Goal: Information Seeking & Learning: Understand process/instructions

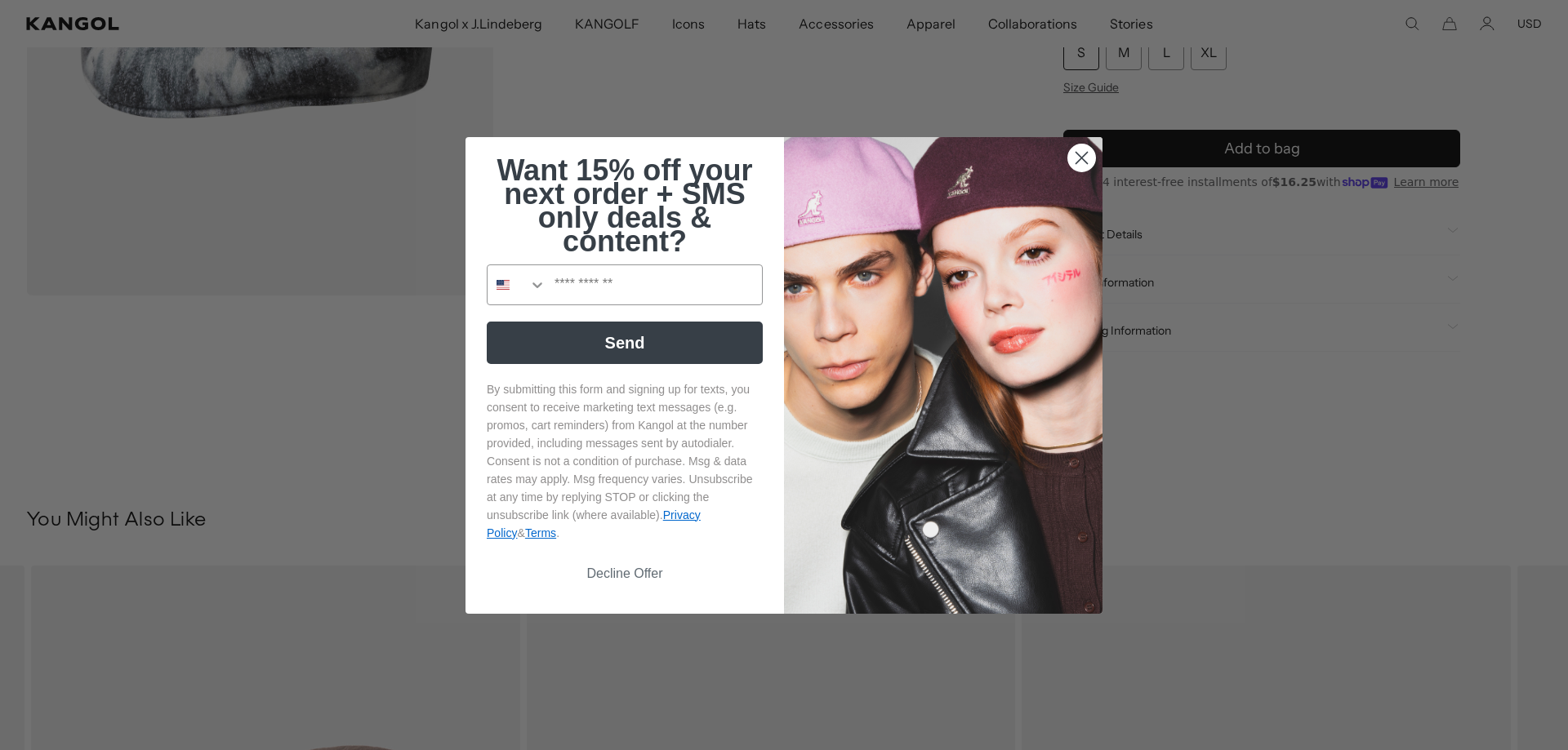
click at [1080, 156] on circle "Close dialog" at bounding box center [1081, 157] width 27 height 27
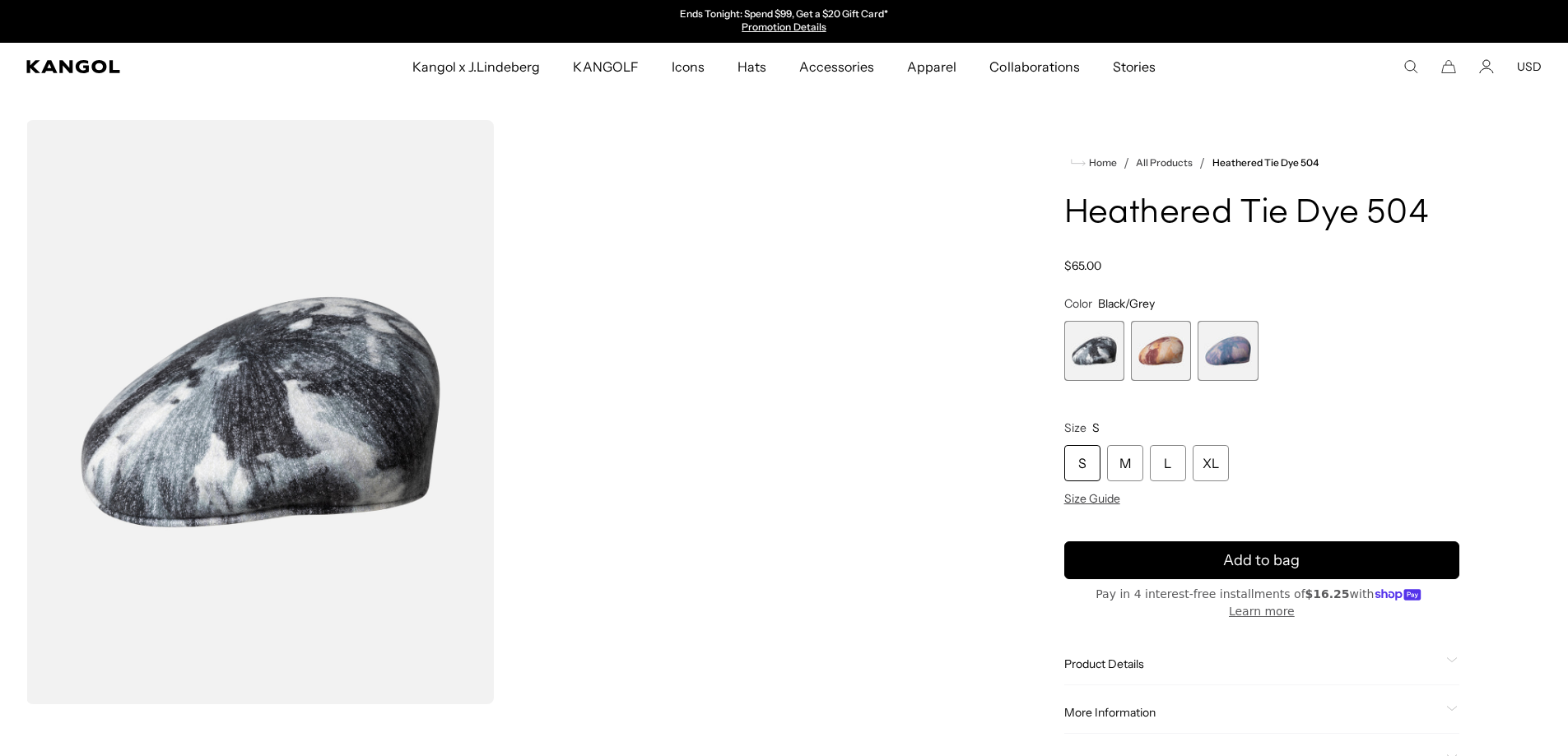
click at [1172, 341] on span "2 of 3" at bounding box center [1160, 351] width 60 height 60
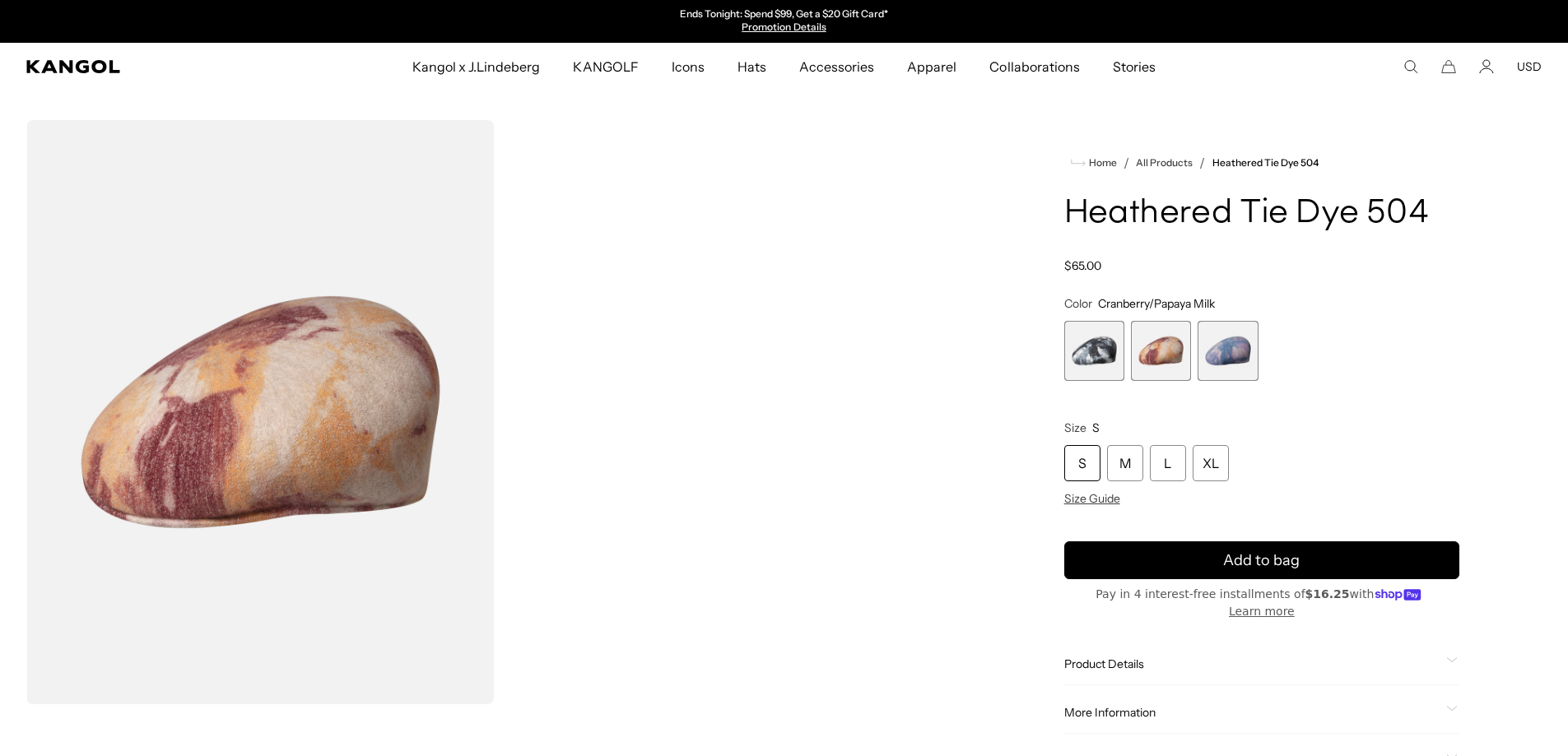
click at [1236, 346] on span "3 of 3" at bounding box center [1228, 351] width 60 height 60
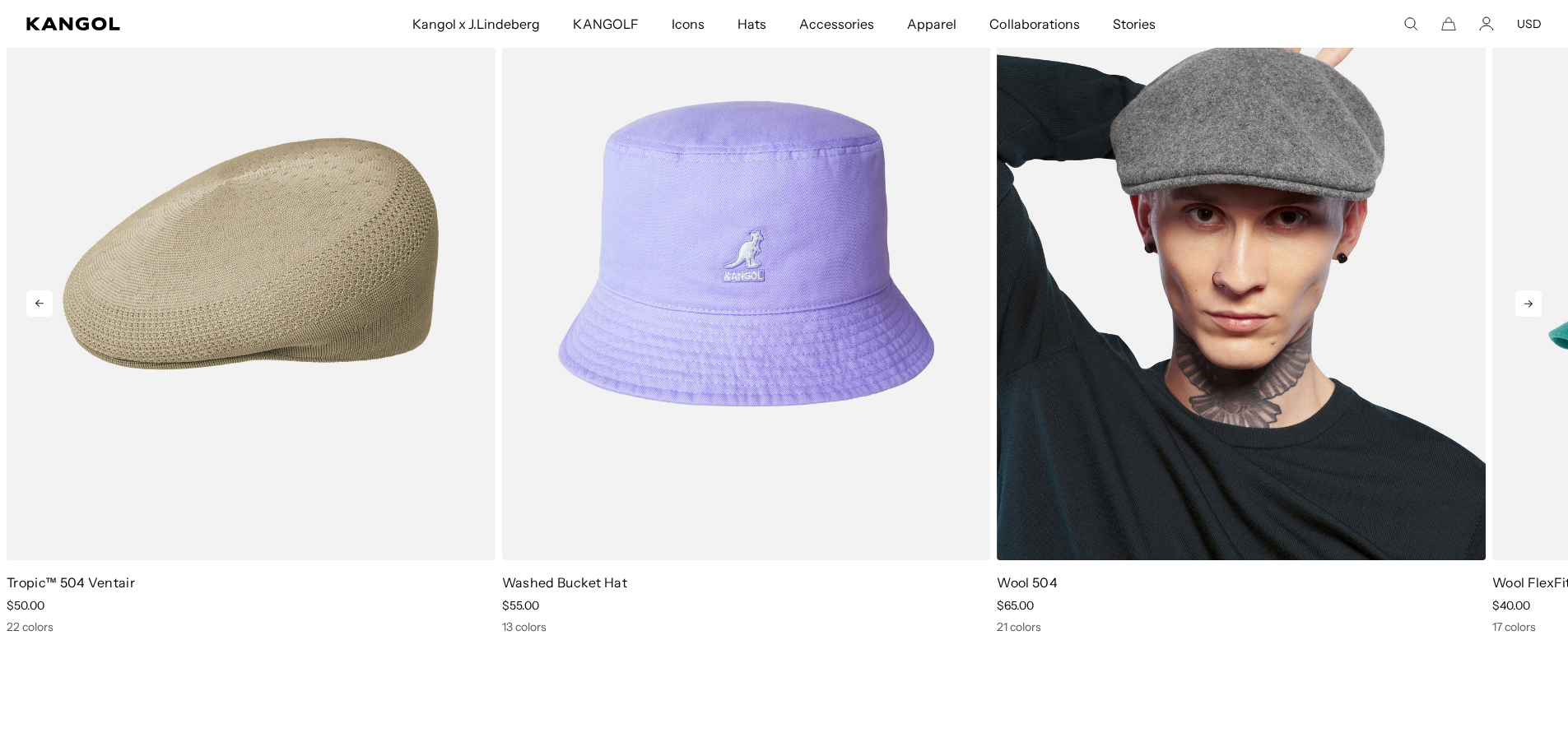
click at [1096, 255] on img "3 of 10" at bounding box center [1241, 254] width 489 height 613
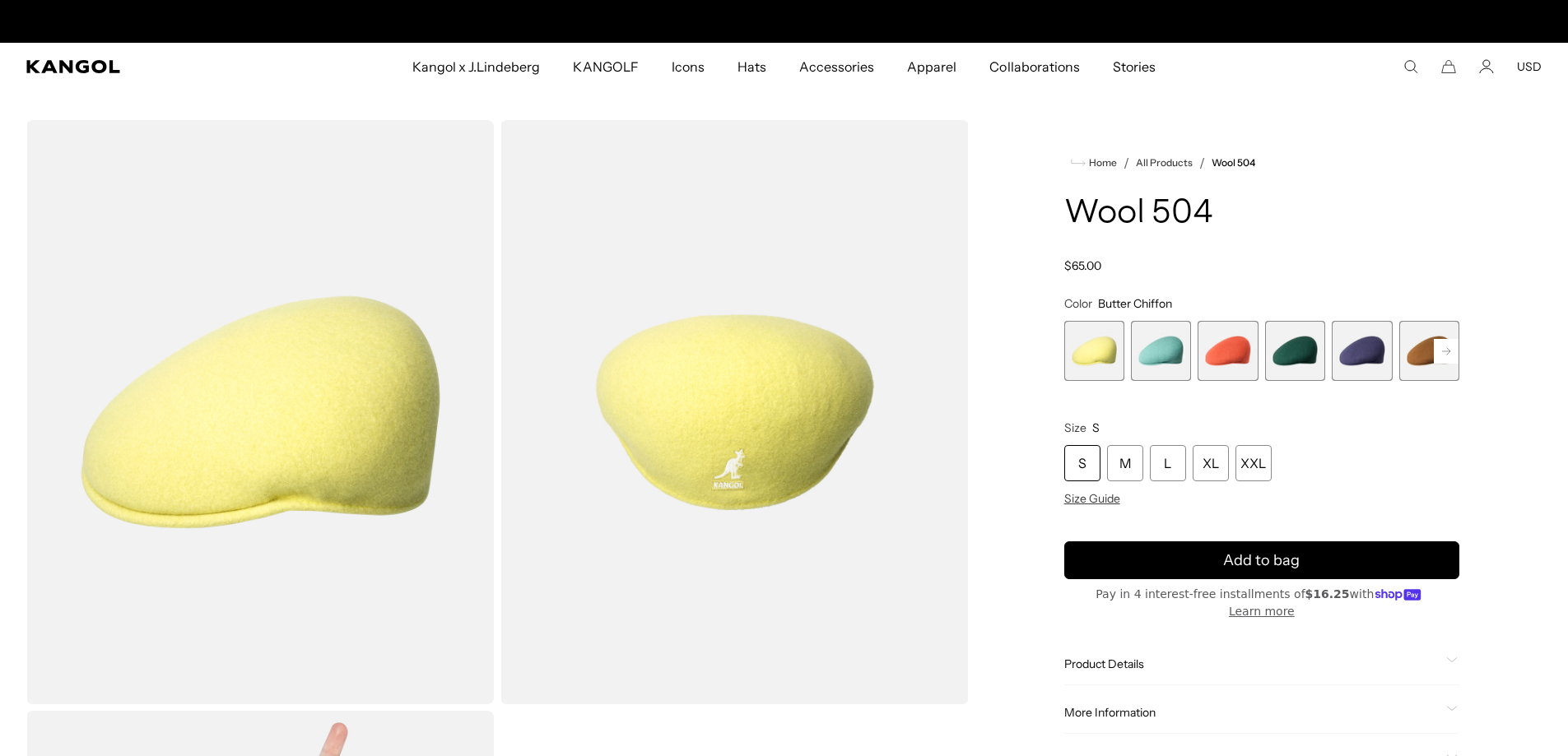
scroll to position [0, 340]
click at [1450, 354] on rect at bounding box center [1446, 352] width 24 height 24
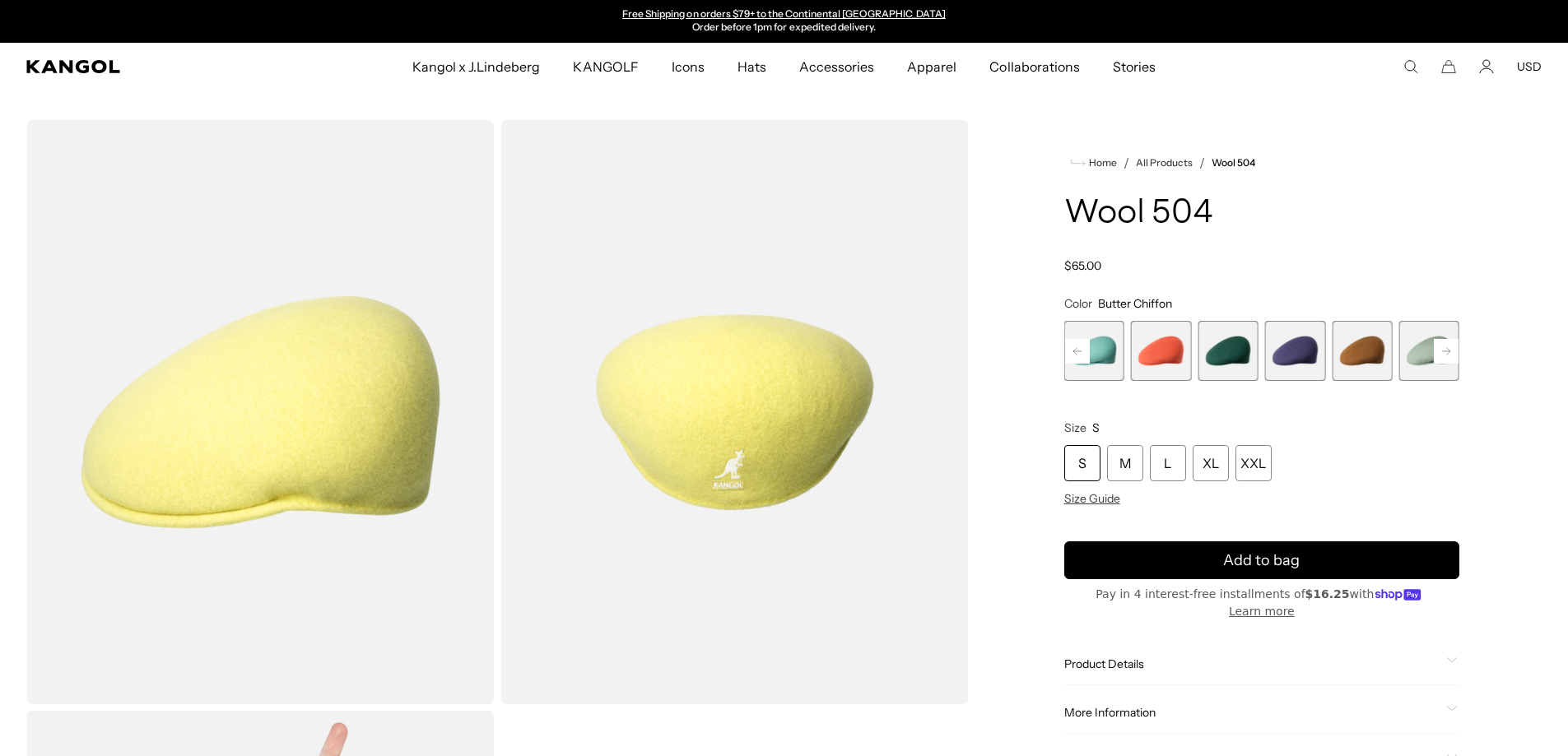
click at [1450, 354] on rect at bounding box center [1446, 352] width 24 height 24
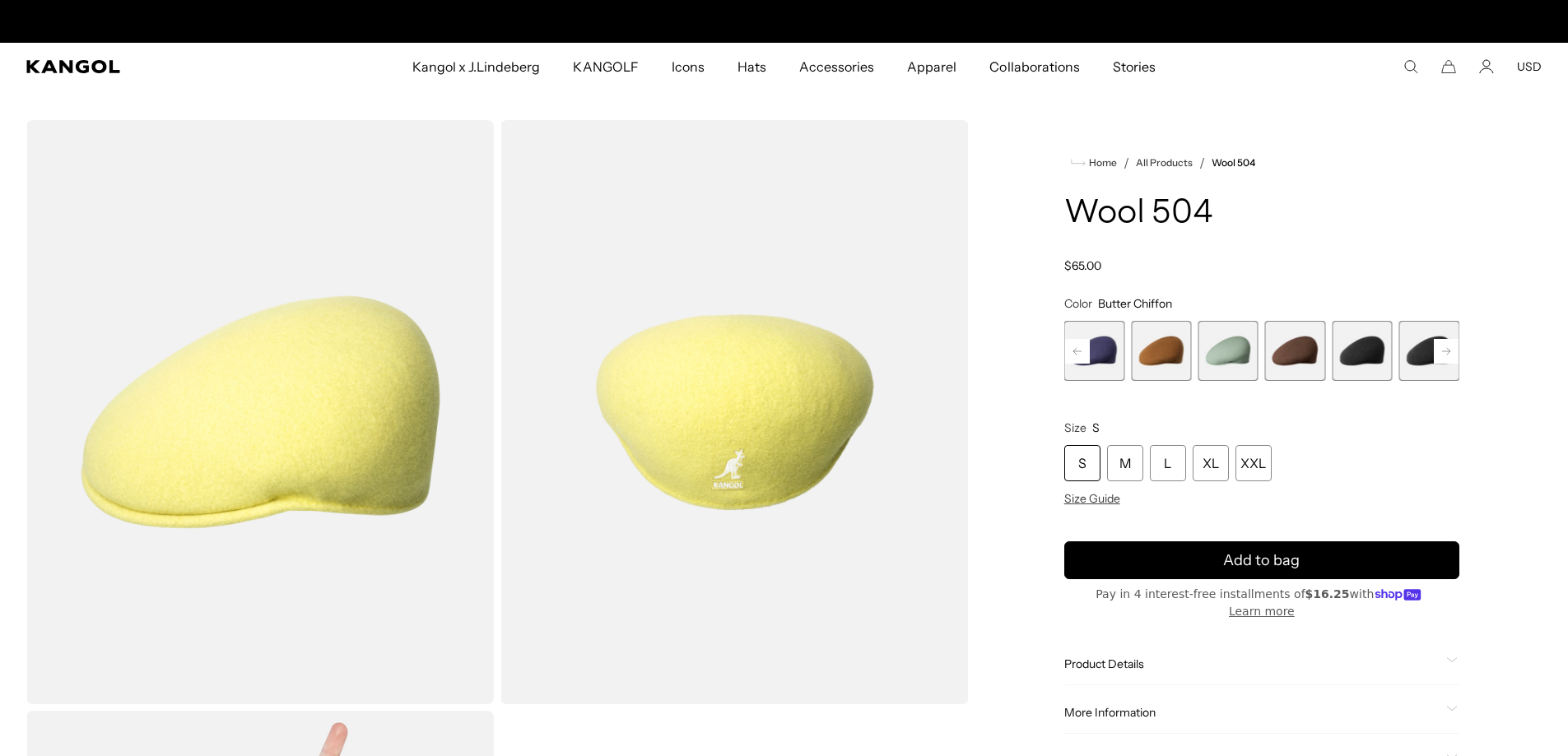
scroll to position [0, 0]
click at [1450, 354] on rect at bounding box center [1446, 352] width 24 height 24
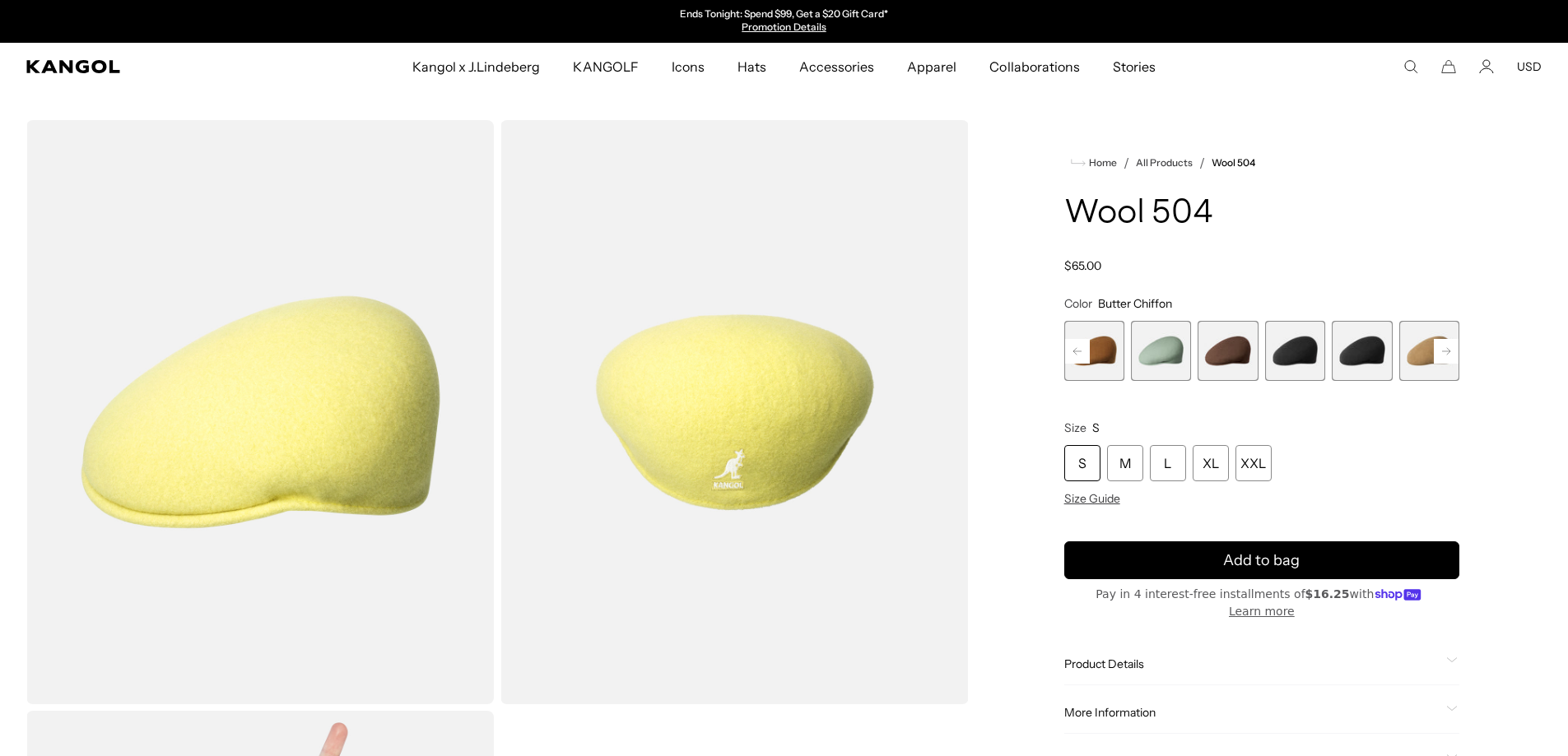
click at [1450, 354] on rect at bounding box center [1446, 352] width 24 height 24
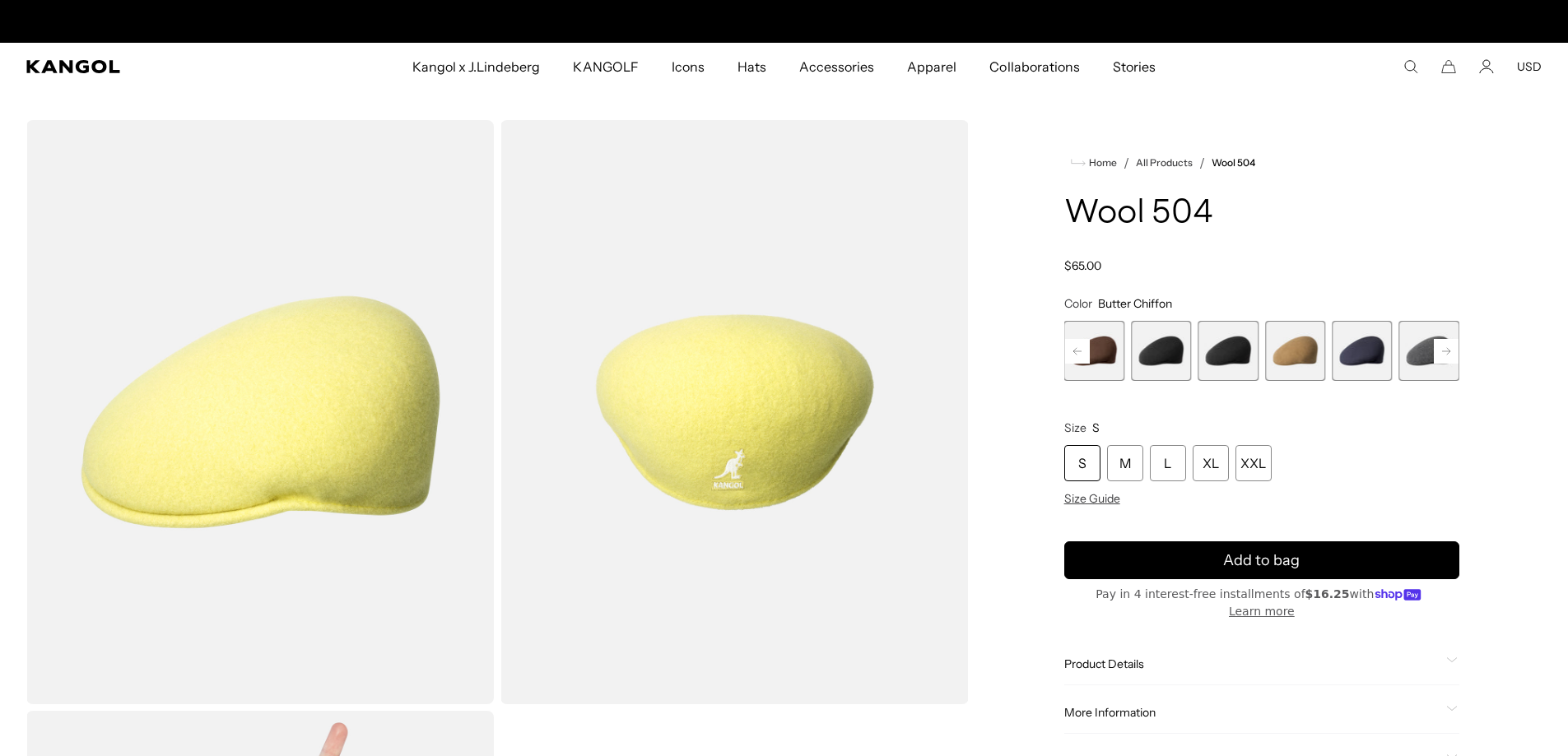
scroll to position [0, 340]
click at [1241, 365] on span "10 of 21" at bounding box center [1228, 351] width 60 height 60
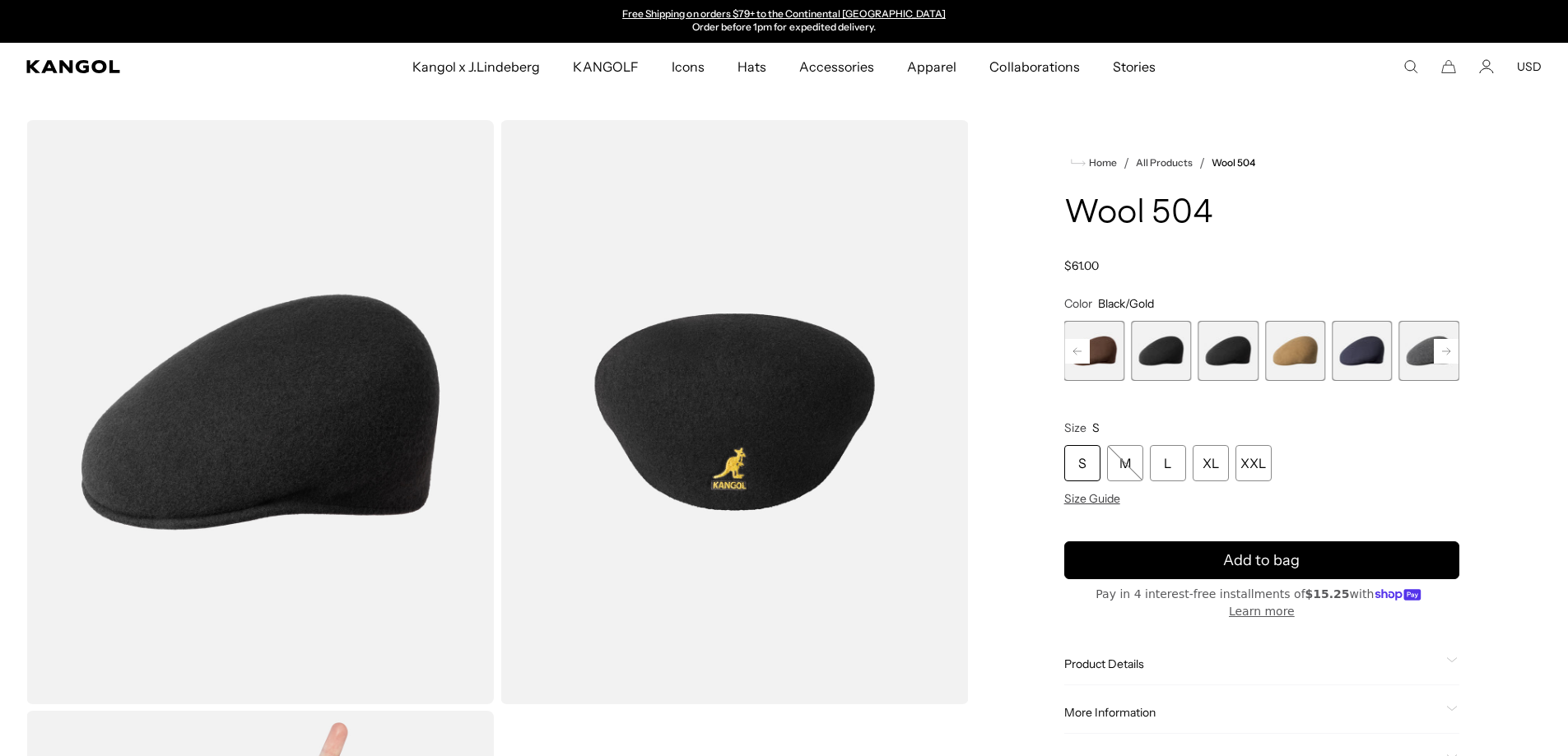
click at [1171, 360] on span "9 of 21" at bounding box center [1160, 351] width 60 height 60
click at [1164, 362] on span "9 of 21" at bounding box center [1160, 351] width 60 height 60
click at [1217, 354] on span "10 of 21" at bounding box center [1228, 351] width 60 height 60
click at [1159, 354] on span "9 of 21" at bounding box center [1160, 351] width 60 height 60
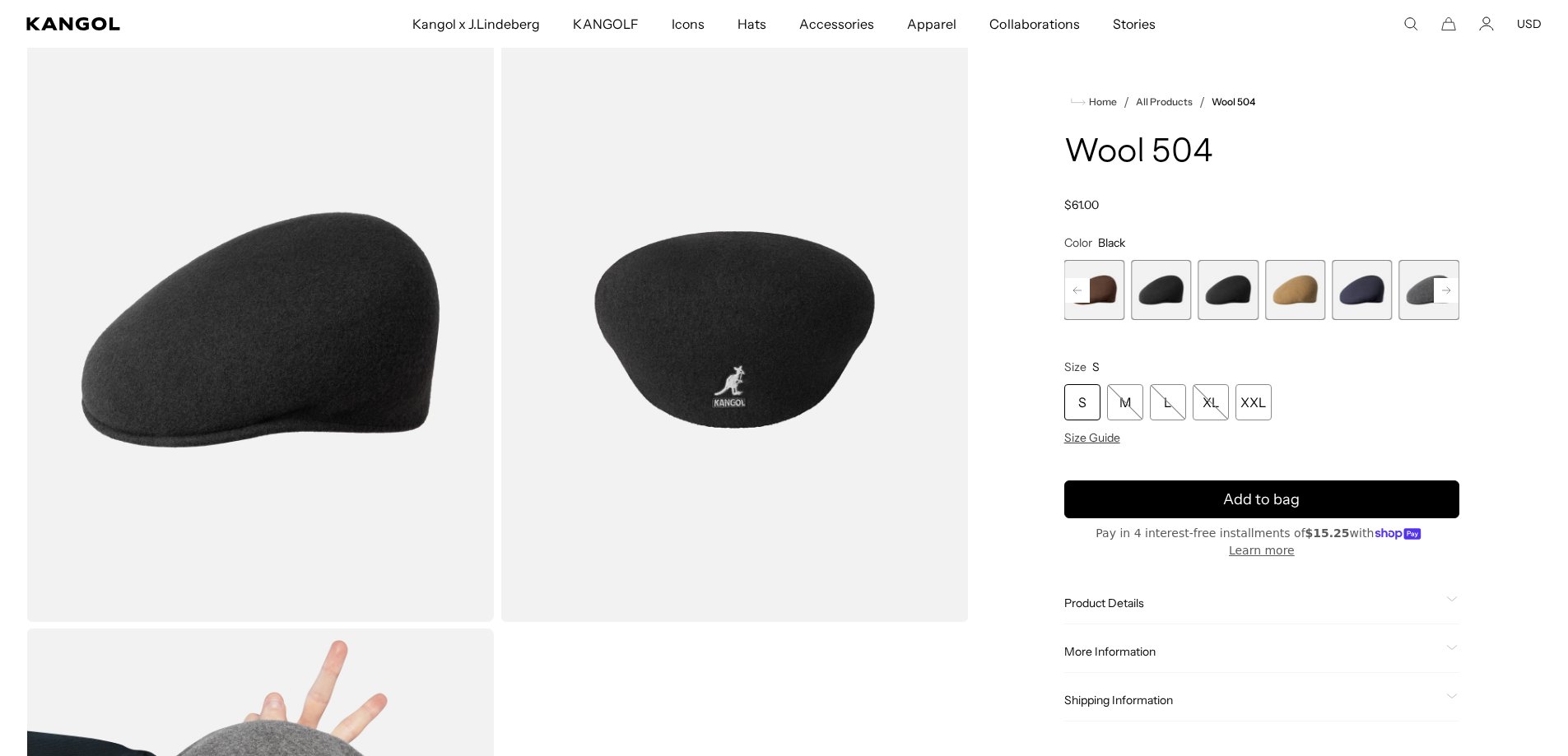
click at [1216, 290] on span "10 of 21" at bounding box center [1228, 290] width 60 height 60
click at [1358, 297] on span "12 of 21" at bounding box center [1362, 290] width 60 height 60
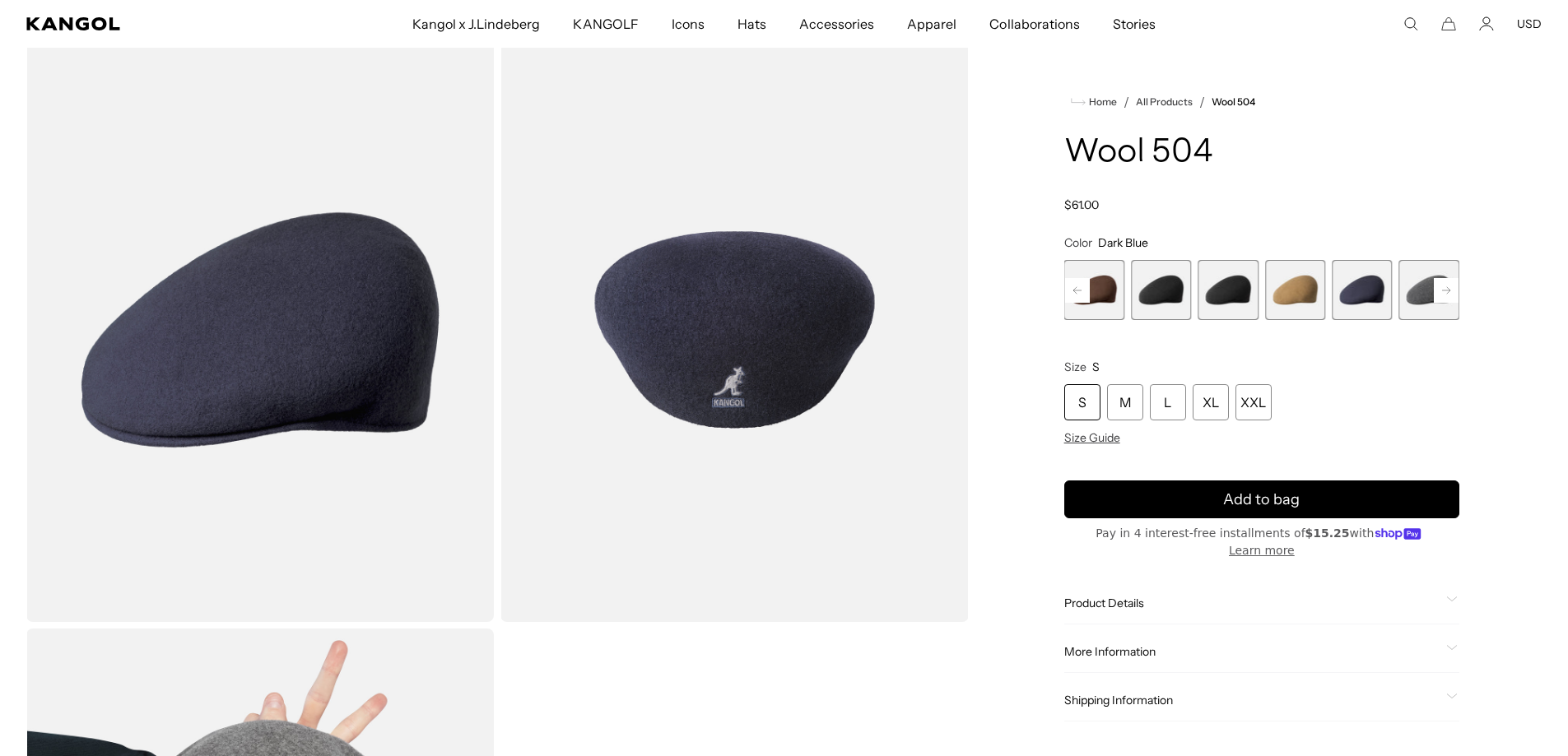
click at [1085, 292] on rect at bounding box center [1077, 290] width 24 height 24
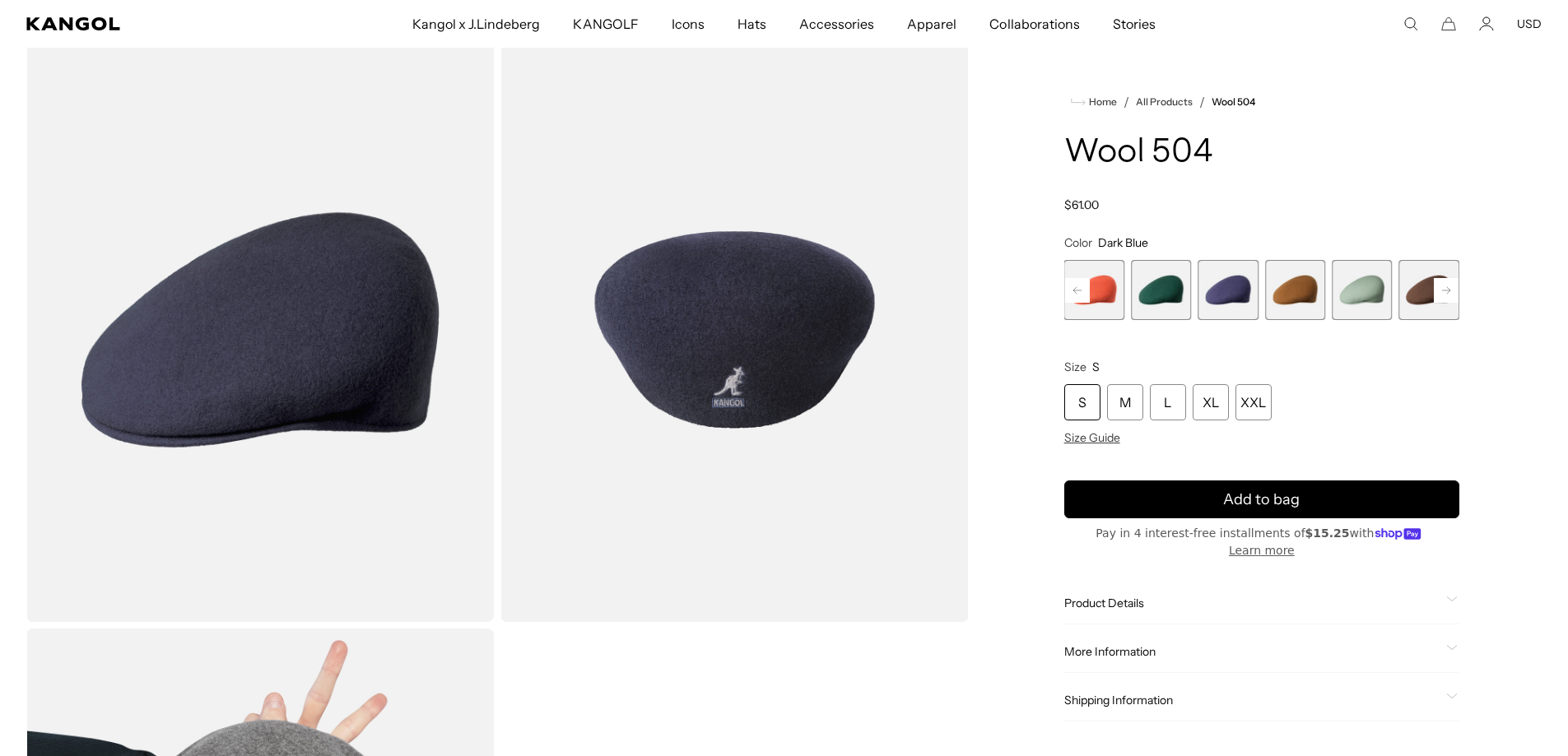
click at [1085, 292] on rect at bounding box center [1077, 290] width 24 height 24
click at [1085, 292] on div "Previous Next Butter Chiffon Variant sold out or unavailable Aquatic Variant so…" at bounding box center [1261, 290] width 395 height 60
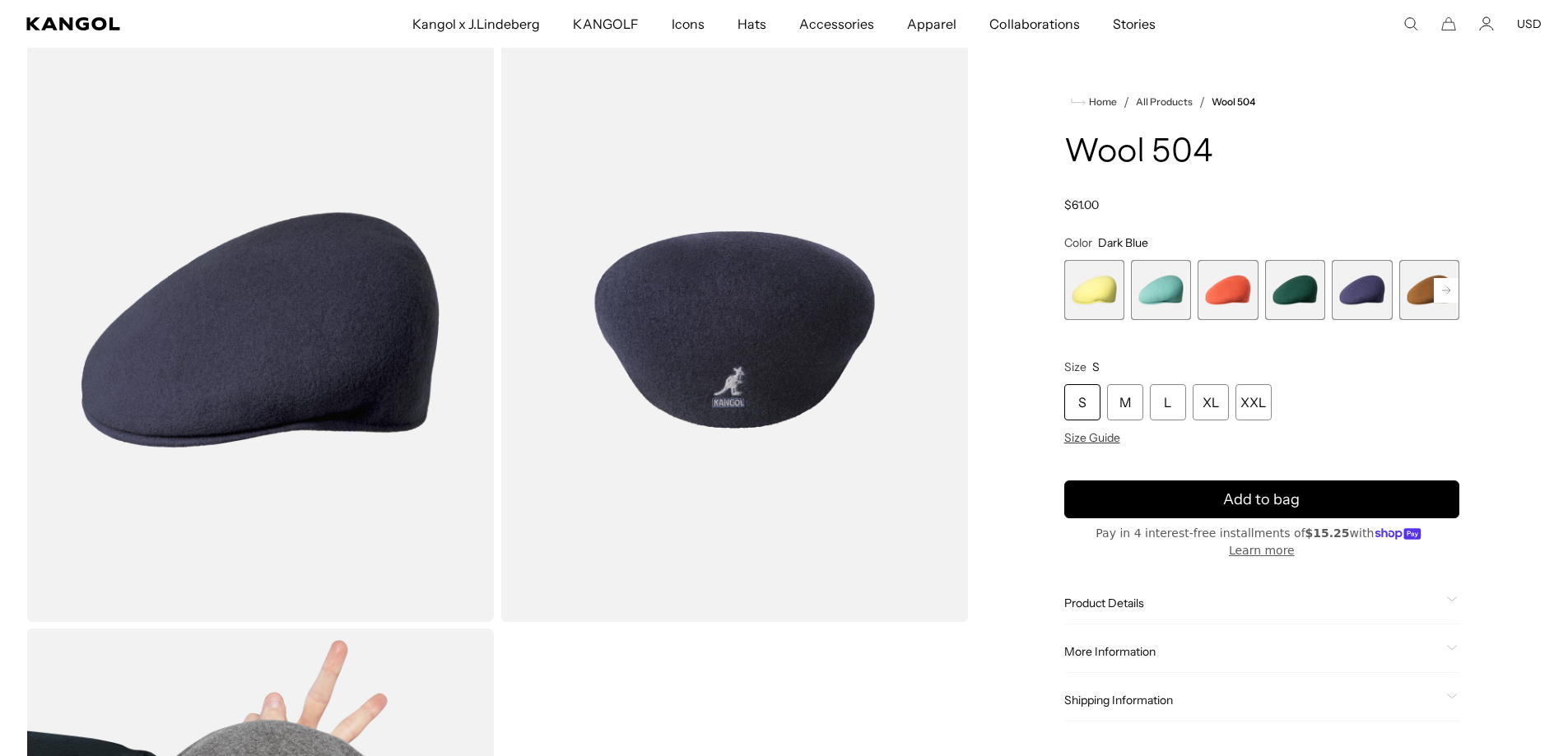
scroll to position [0, 0]
click at [1306, 290] on span "4 of 21" at bounding box center [1295, 290] width 60 height 60
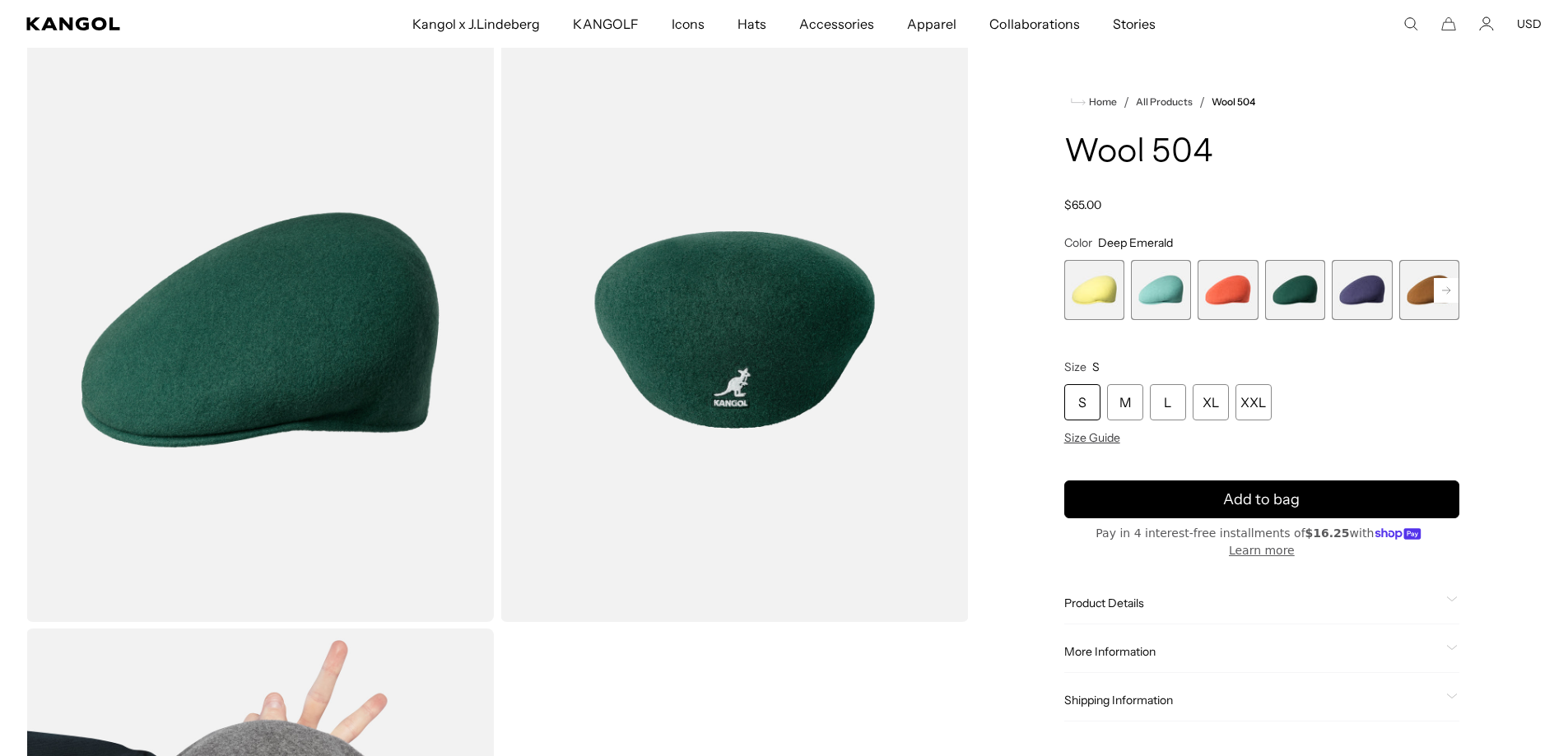
scroll to position [0, 340]
click at [1446, 290] on rect at bounding box center [1446, 290] width 24 height 24
click at [1446, 290] on rect at bounding box center [1446, 290] width 24 height 24
click at [1445, 288] on rect at bounding box center [1446, 290] width 24 height 24
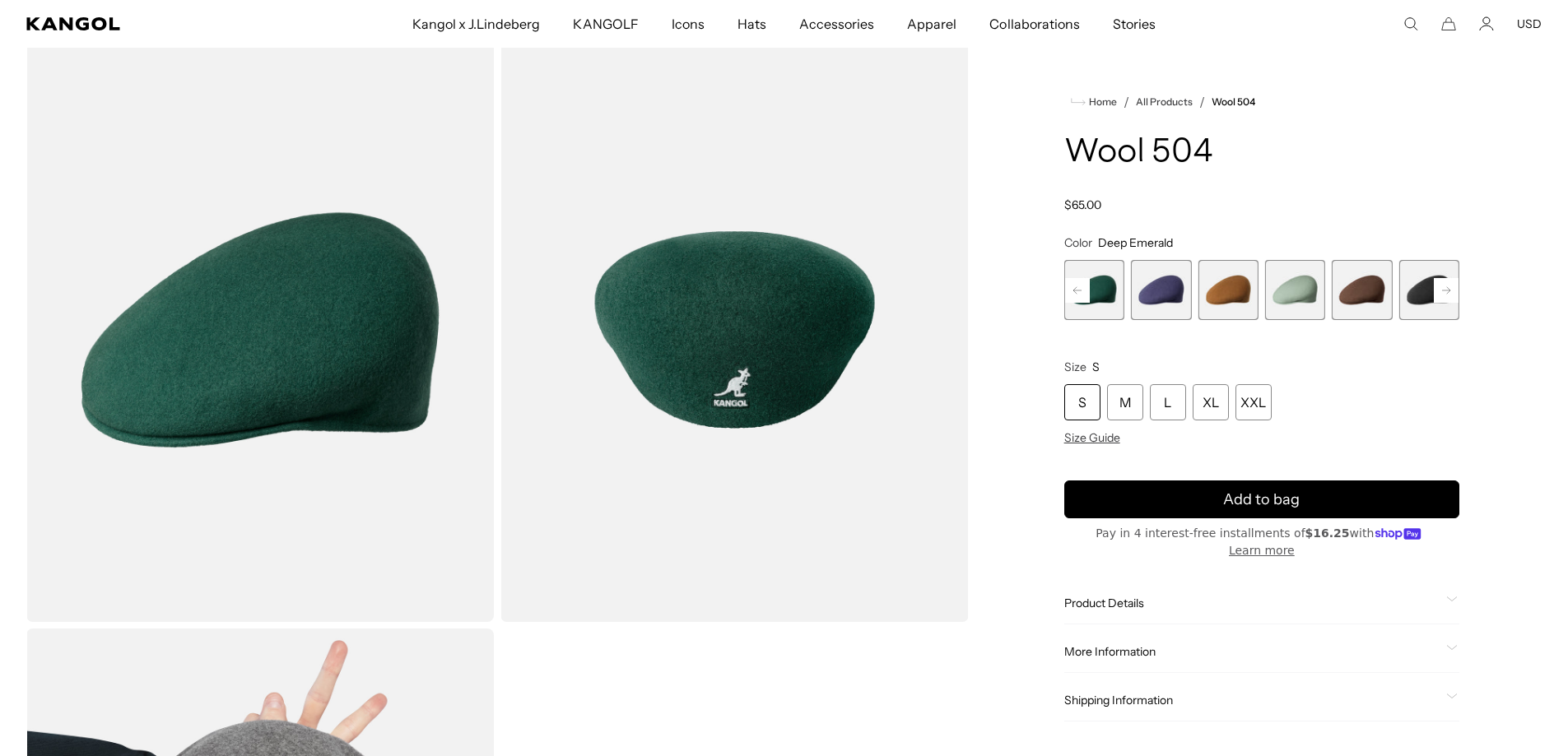
click at [1444, 288] on rect at bounding box center [1446, 290] width 24 height 24
click at [1244, 287] on span "8 of 21" at bounding box center [1228, 290] width 60 height 60
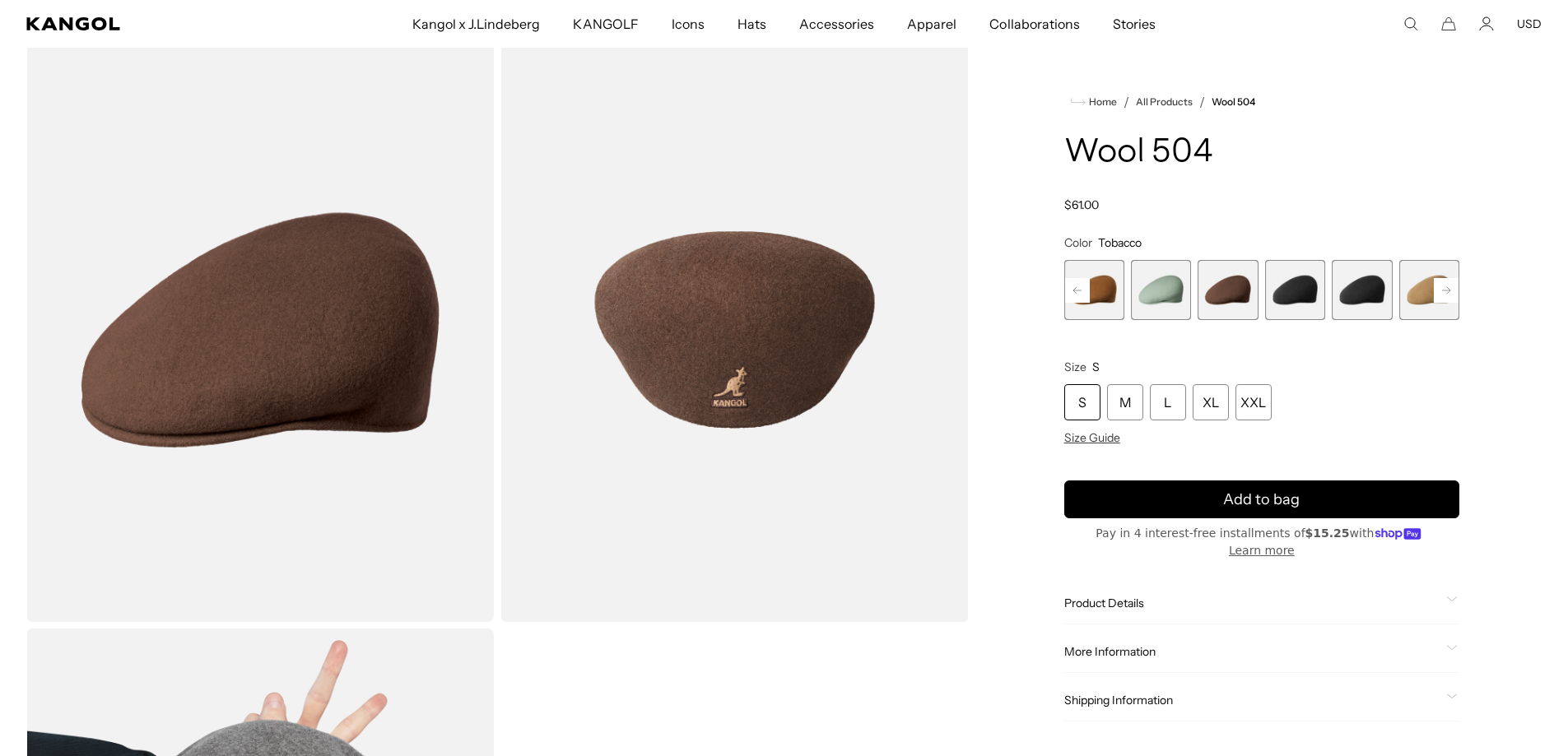
scroll to position [0, 340]
click at [1445, 290] on rect at bounding box center [1446, 290] width 24 height 24
click at [1214, 288] on span "9 of 21" at bounding box center [1228, 290] width 60 height 60
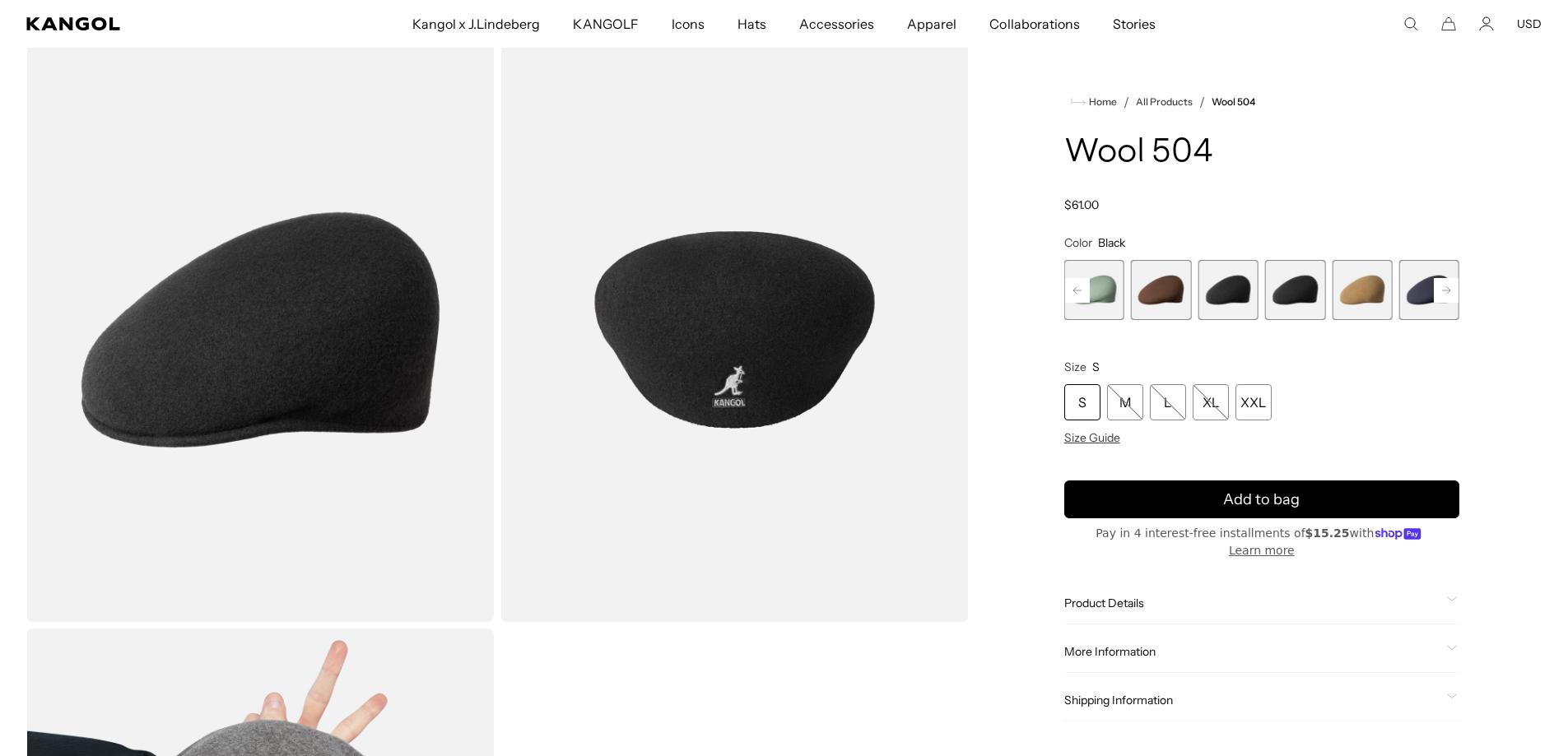
click at [1304, 291] on span "10 of 21" at bounding box center [1295, 290] width 60 height 60
click at [1442, 293] on rect at bounding box center [1446, 290] width 24 height 24
click at [1376, 294] on span "12 of 21" at bounding box center [1362, 290] width 60 height 60
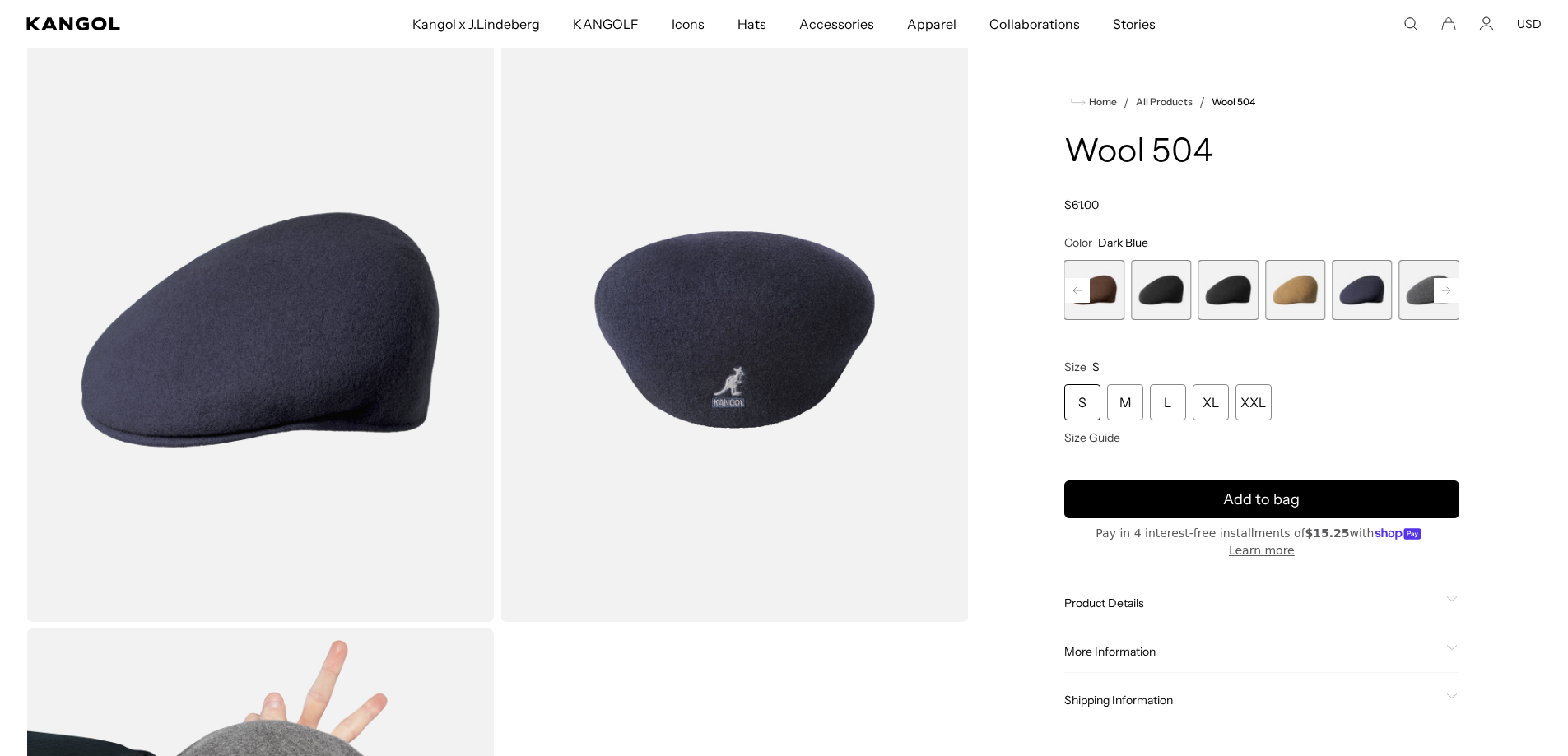
click at [1446, 295] on rect at bounding box center [1446, 290] width 24 height 24
click at [1446, 294] on rect at bounding box center [1446, 290] width 24 height 24
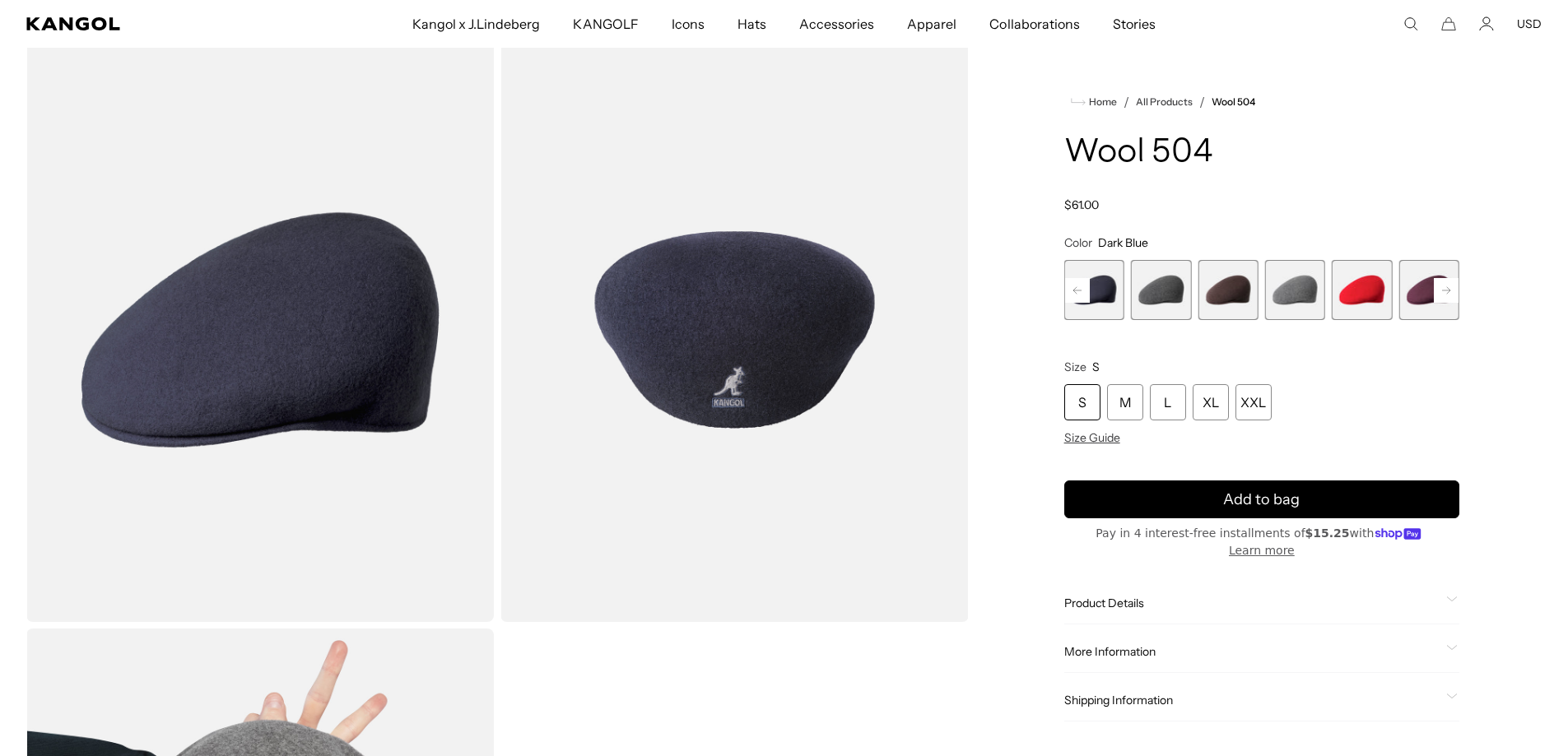
click at [1446, 294] on rect at bounding box center [1446, 290] width 24 height 24
click at [1171, 304] on span "16 of 21" at bounding box center [1160, 290] width 60 height 60
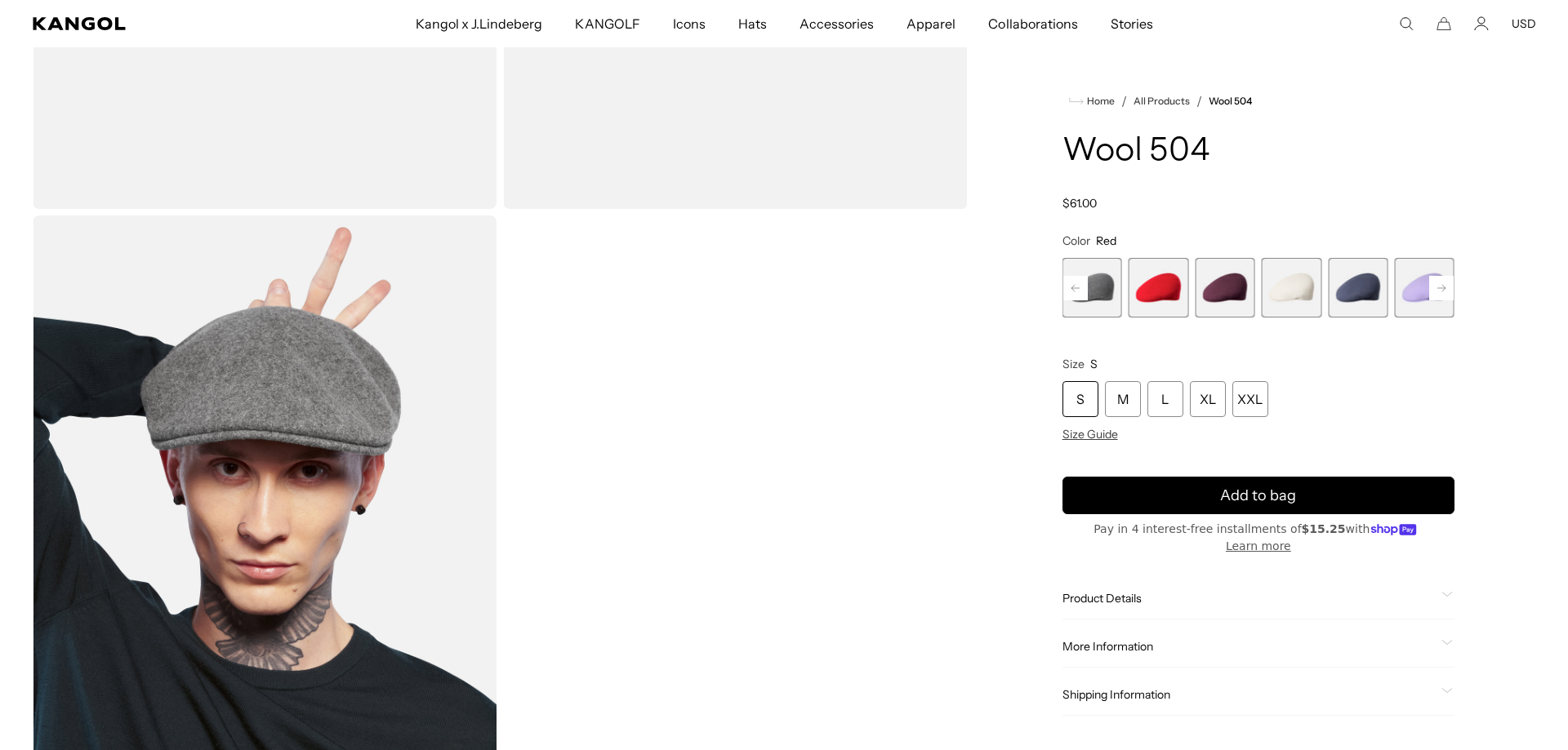
scroll to position [0, 337]
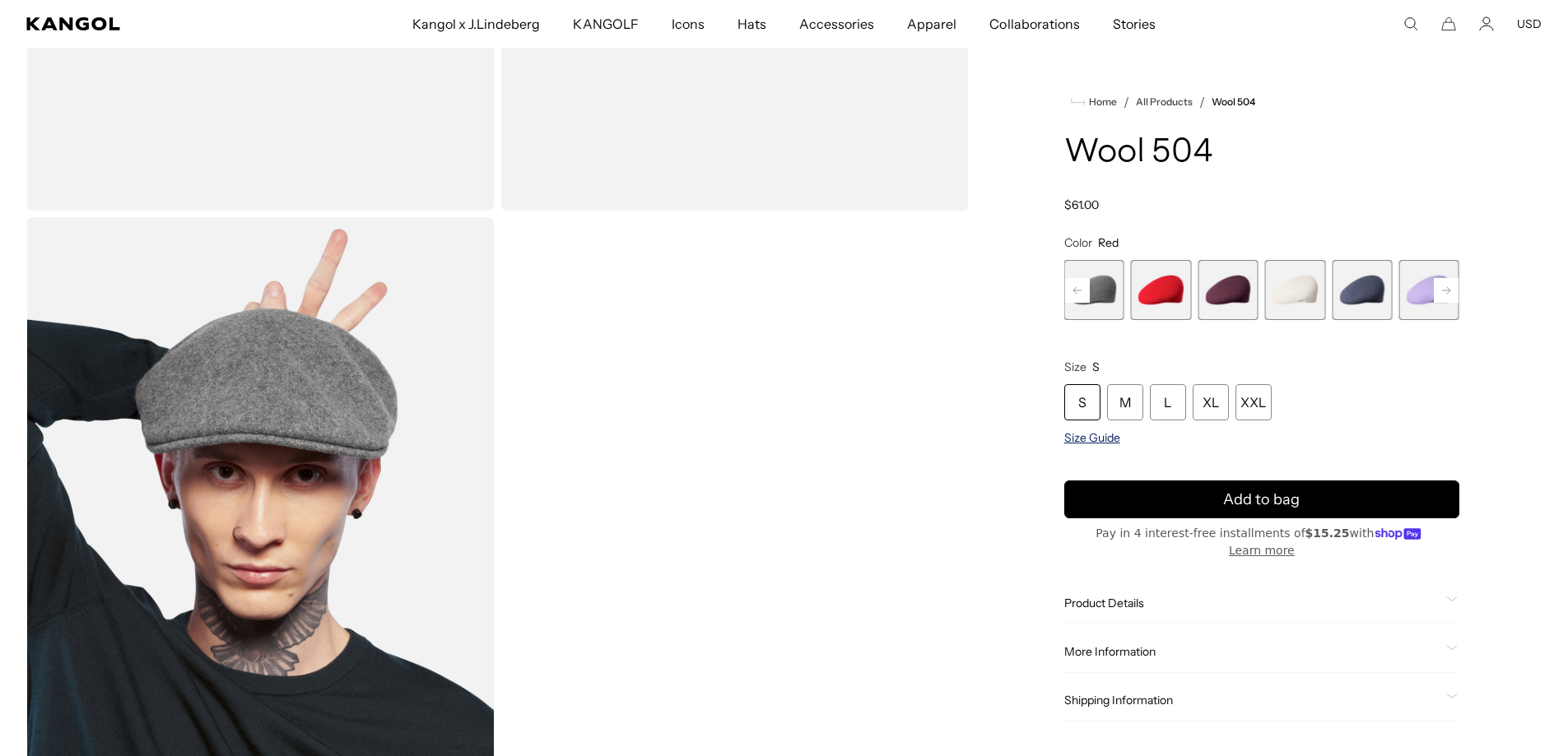
click at [1092, 436] on span "Size Guide" at bounding box center [1092, 438] width 56 height 15
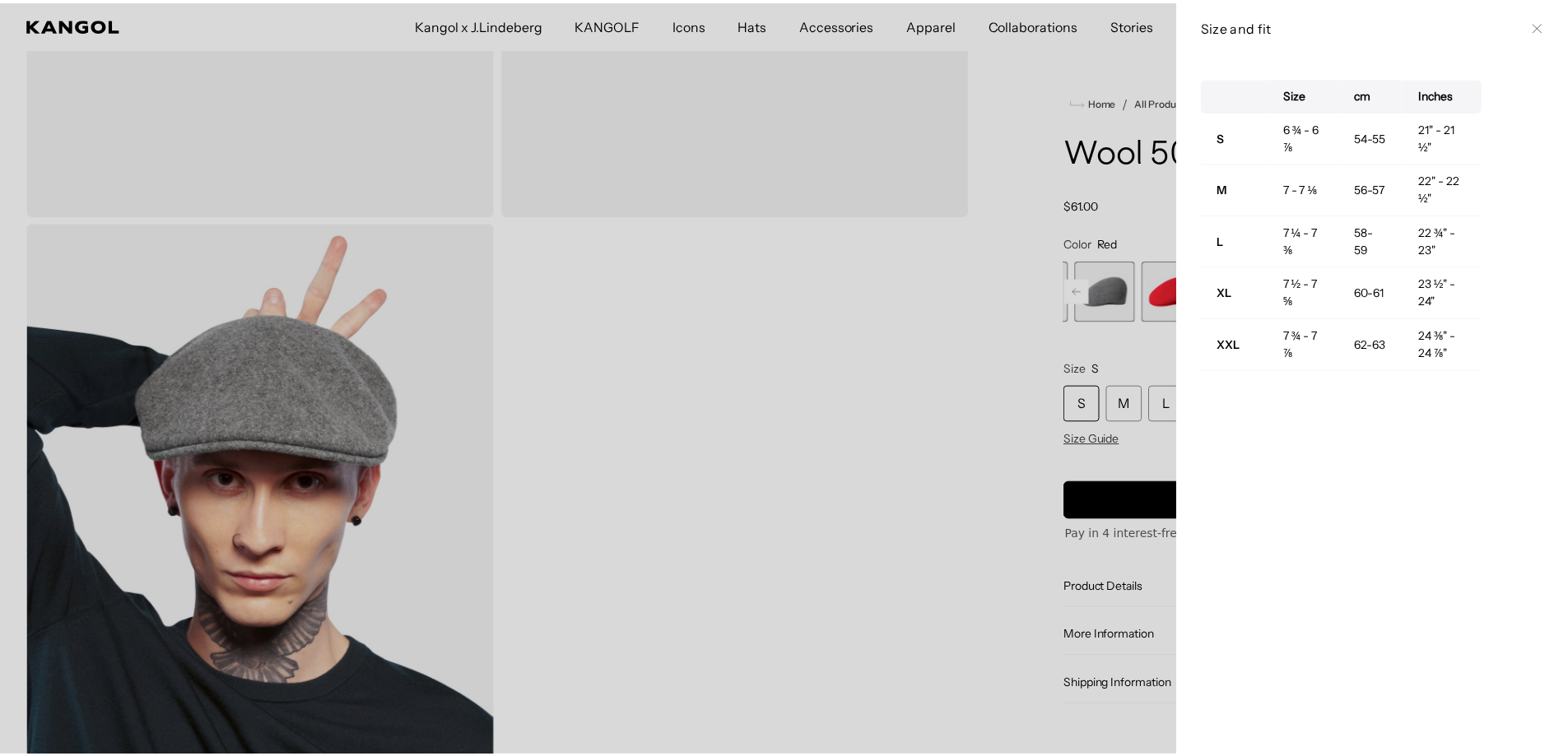
scroll to position [0, 0]
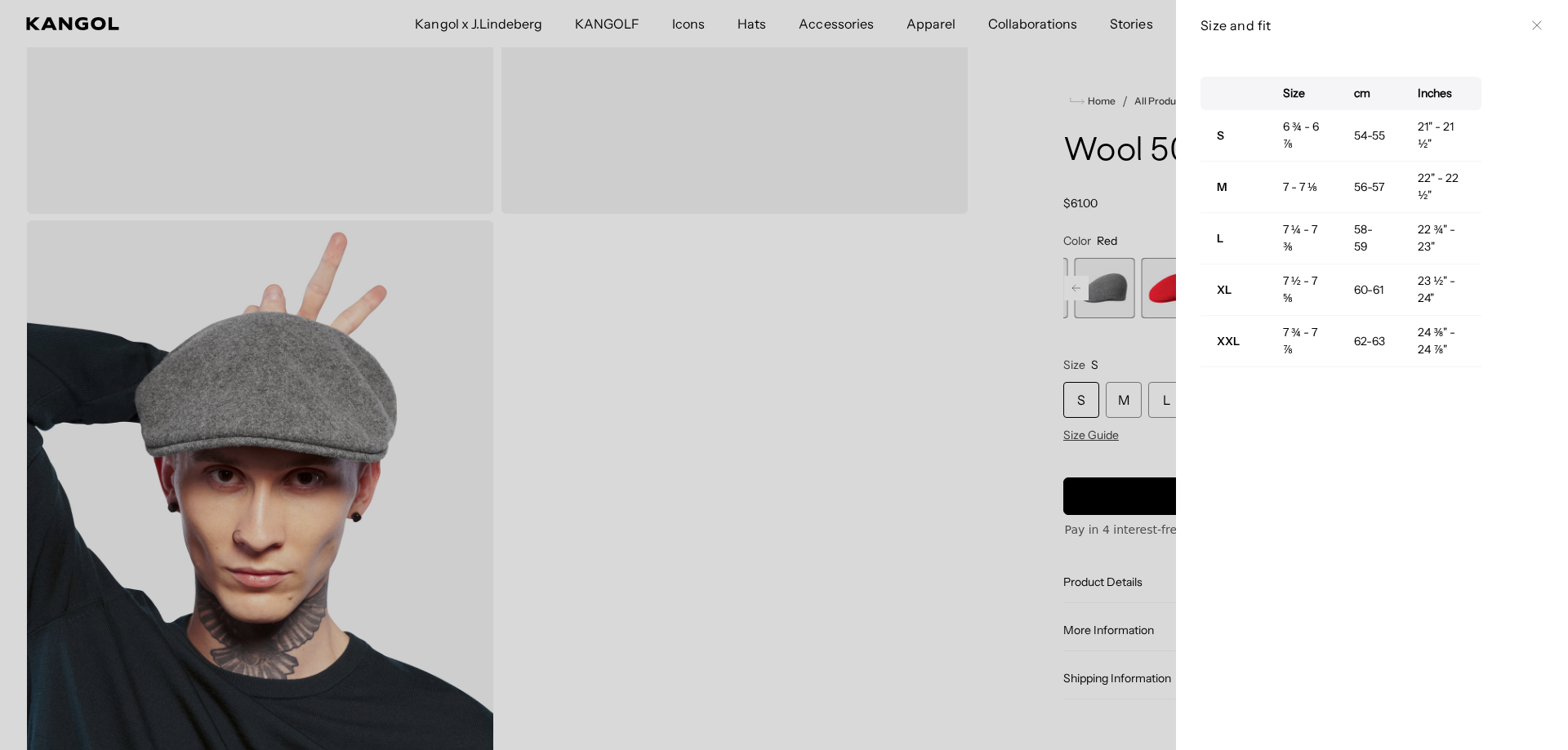
drag, startPoint x: 1534, startPoint y: 24, endPoint x: 1525, endPoint y: 23, distance: 9.1
click at [1527, 24] on div "Size and fit Close" at bounding box center [1371, 25] width 392 height 50
click at [1532, 21] on icon at bounding box center [1537, 25] width 10 height 10
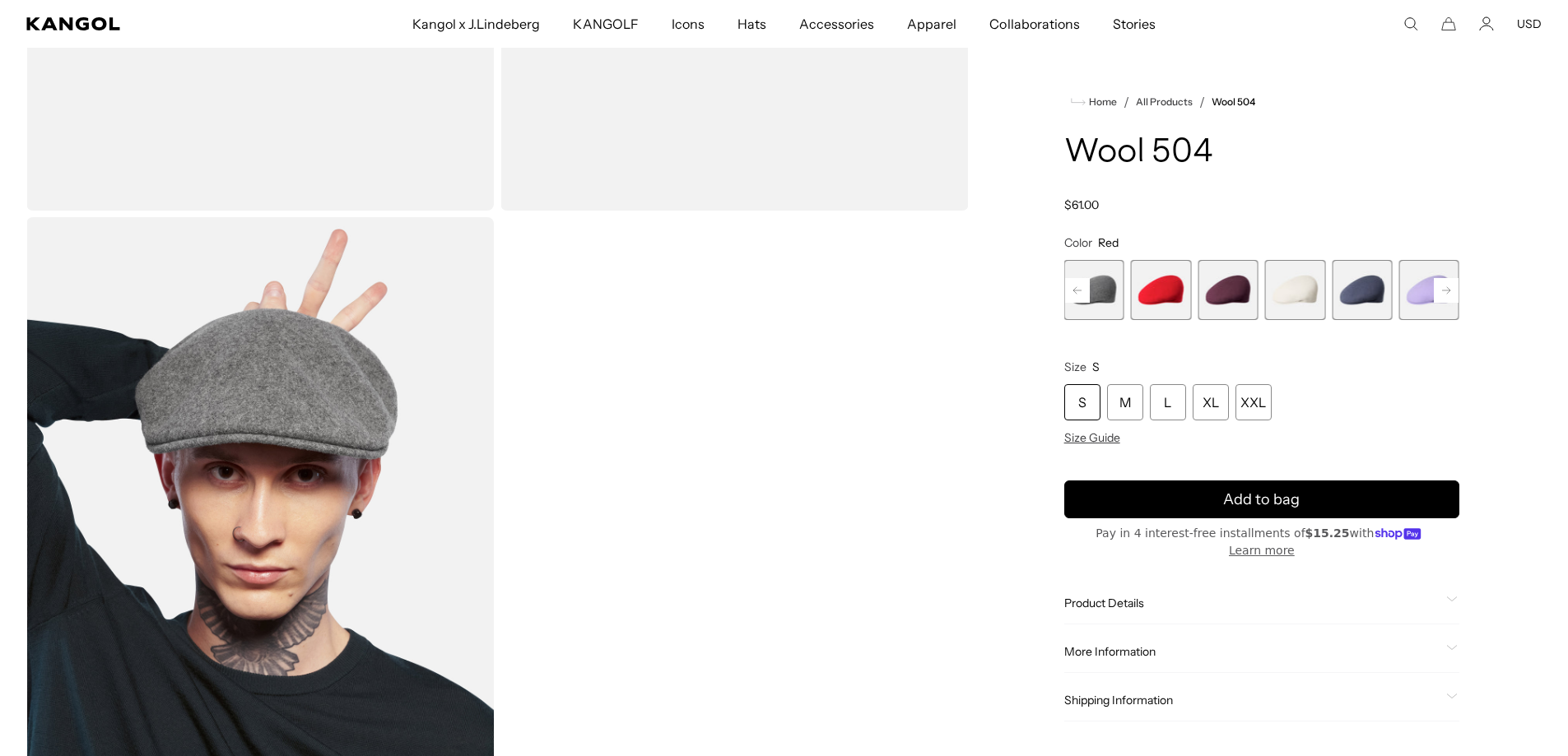
scroll to position [0, 340]
